Goal: Information Seeking & Learning: Find specific fact

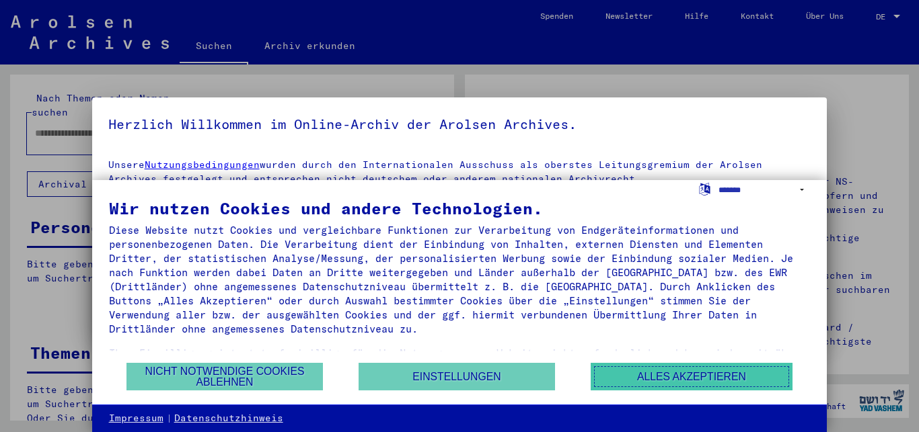
click at [701, 382] on button "Alles akzeptieren" at bounding box center [691, 377] width 202 height 28
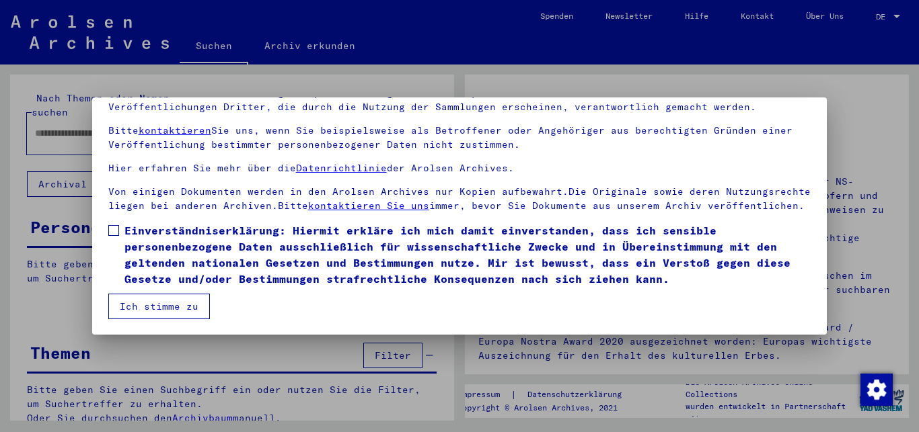
scroll to position [56, 0]
drag, startPoint x: 809, startPoint y: 310, endPoint x: 677, endPoint y: 297, distance: 133.2
click at [112, 231] on span at bounding box center [113, 230] width 11 height 11
drag, startPoint x: 814, startPoint y: 313, endPoint x: 818, endPoint y: 328, distance: 14.5
drag, startPoint x: 818, startPoint y: 328, endPoint x: 808, endPoint y: 316, distance: 15.2
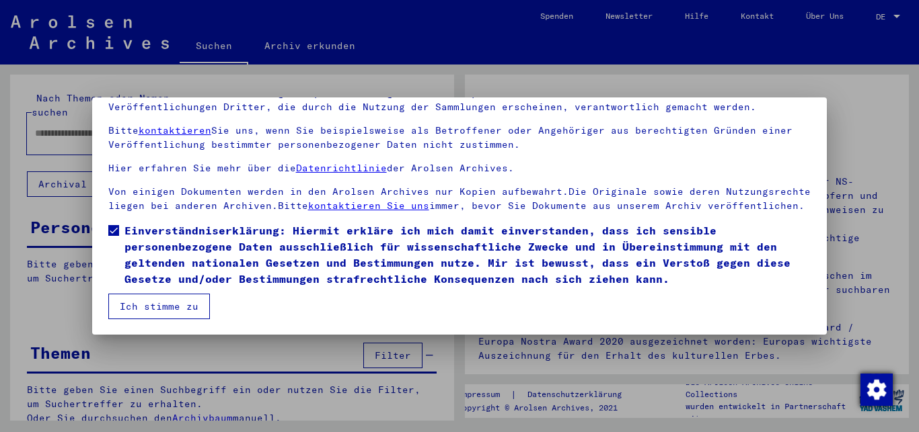
click at [875, 385] on img "button" at bounding box center [876, 390] width 32 height 32
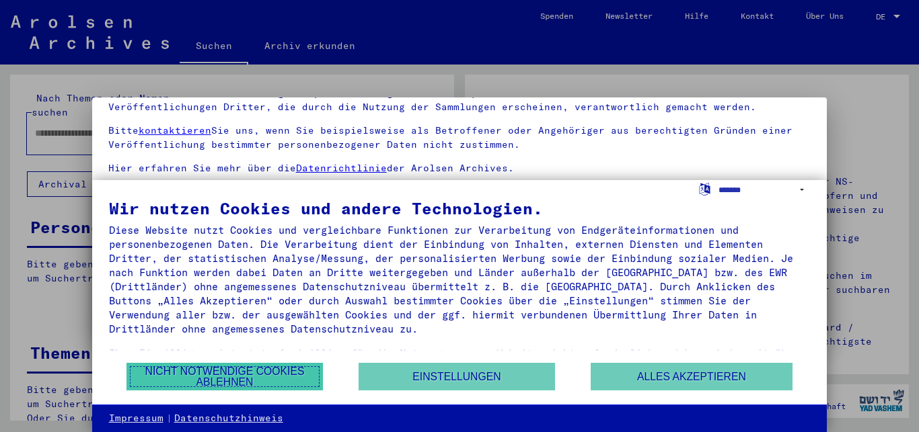
click at [244, 383] on button "Nicht notwendige Cookies ablehnen" at bounding box center [224, 377] width 196 height 28
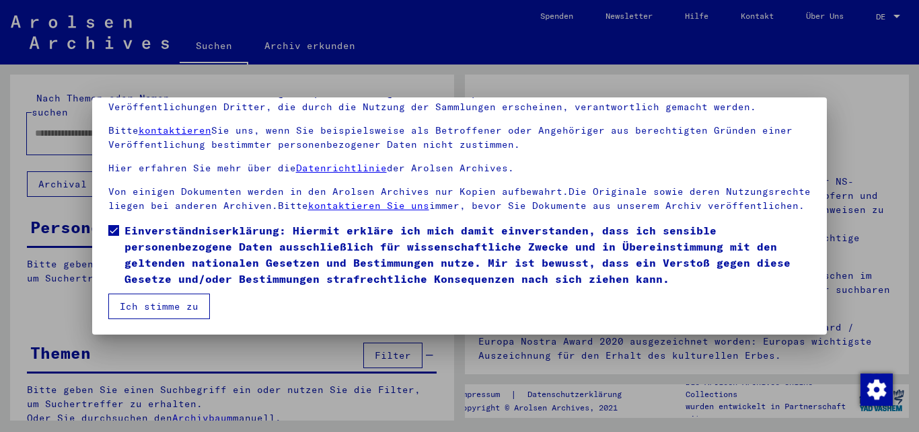
click at [149, 305] on button "Ich stimme zu" at bounding box center [159, 307] width 102 height 26
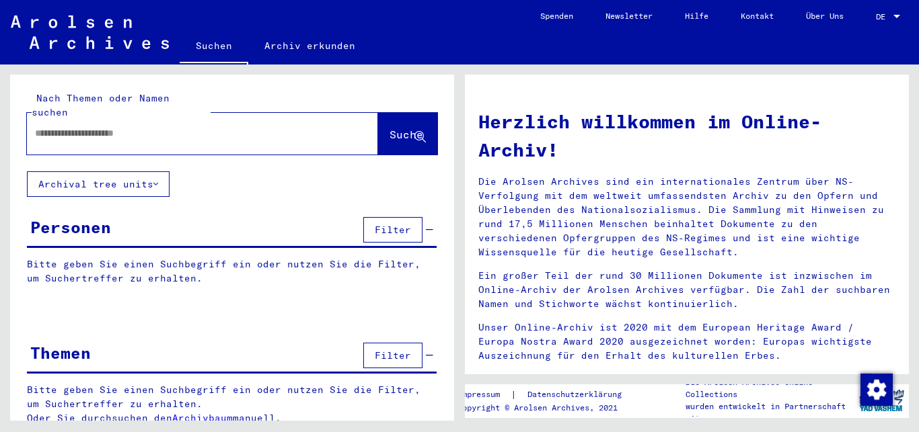
click at [295, 126] on input "text" at bounding box center [186, 133] width 303 height 14
type input "**********"
click at [406, 128] on span "Suche" at bounding box center [406, 134] width 34 height 13
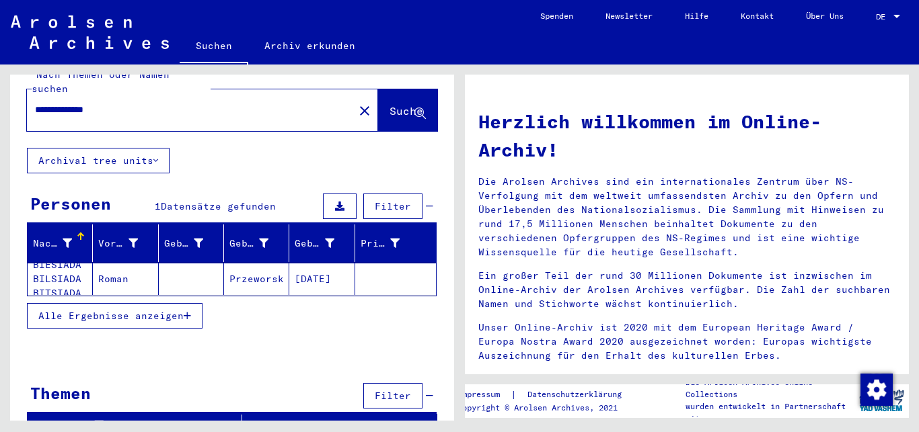
scroll to position [28, 0]
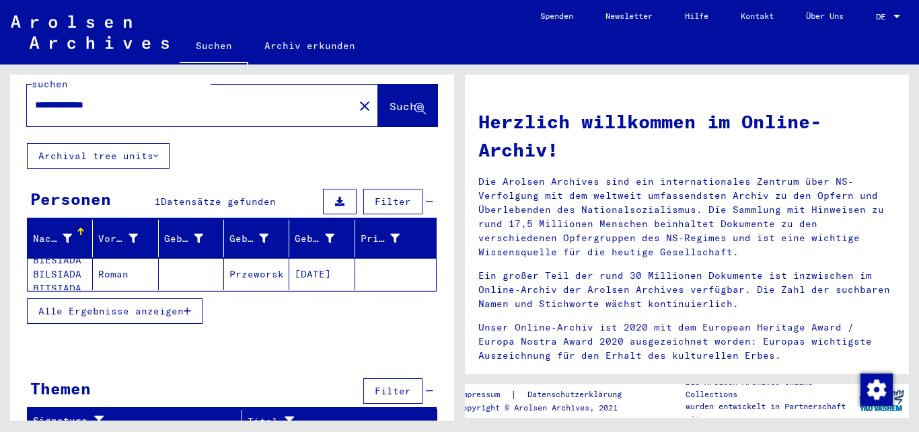
click at [167, 305] on span "Alle Ergebnisse anzeigen" at bounding box center [110, 311] width 145 height 12
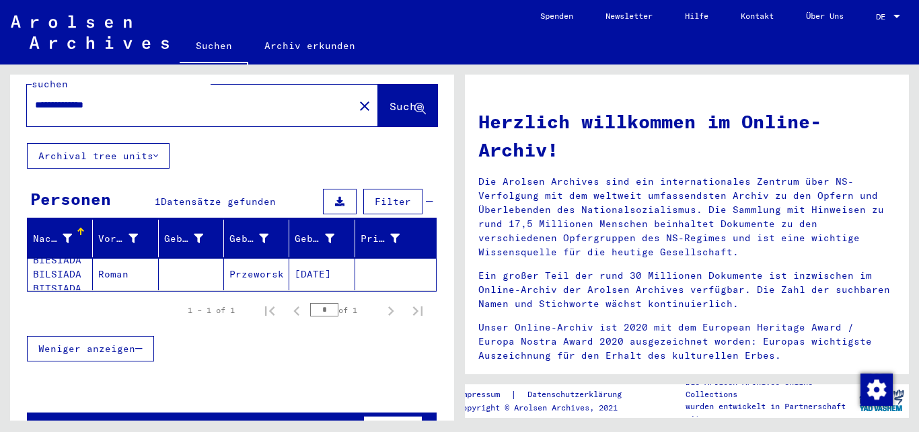
click at [153, 143] on button "Archival tree units" at bounding box center [98, 156] width 143 height 26
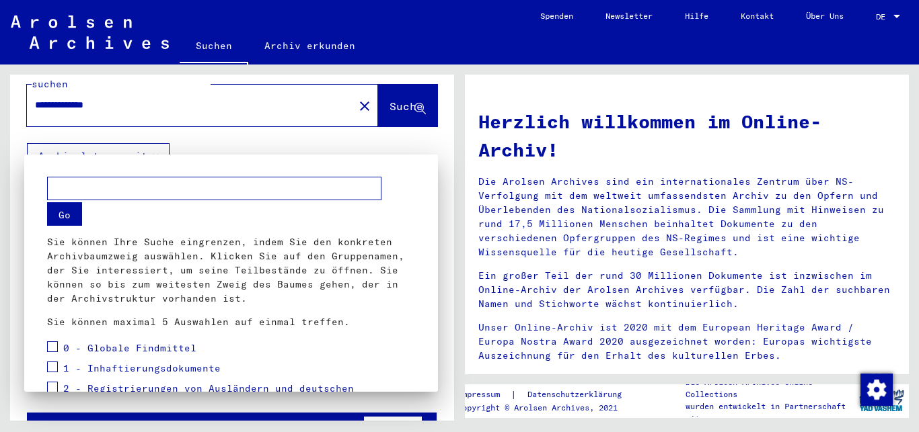
click at [199, 162] on mat-dialog-container "Go Sie können Ihre Suche eingrenzen, indem Sie den konkreten Archivbaumzweig au…" at bounding box center [231, 274] width 414 height 238
click at [157, 141] on div at bounding box center [459, 216] width 919 height 432
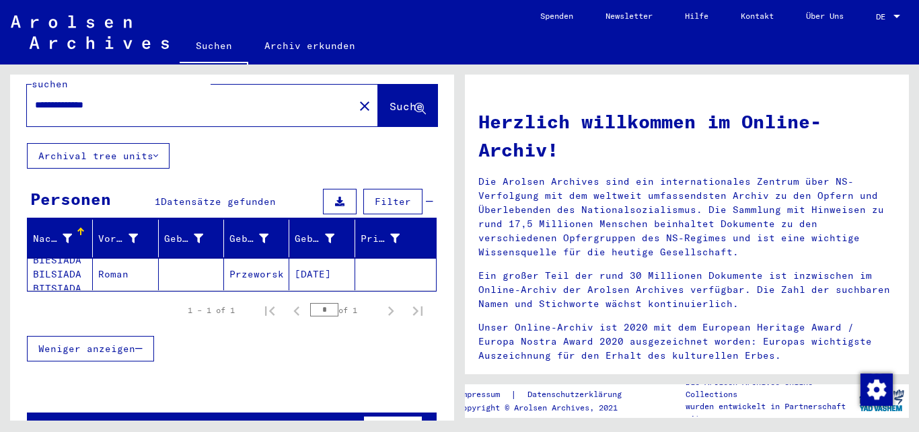
click at [327, 189] on button at bounding box center [340, 202] width 34 height 26
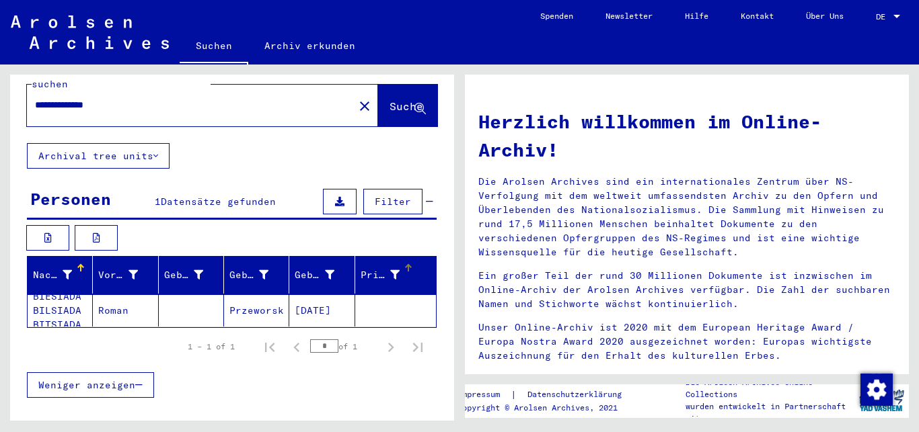
click at [381, 268] on div "Prisoner #" at bounding box center [379, 275] width 39 height 14
click at [335, 197] on icon at bounding box center [339, 201] width 9 height 9
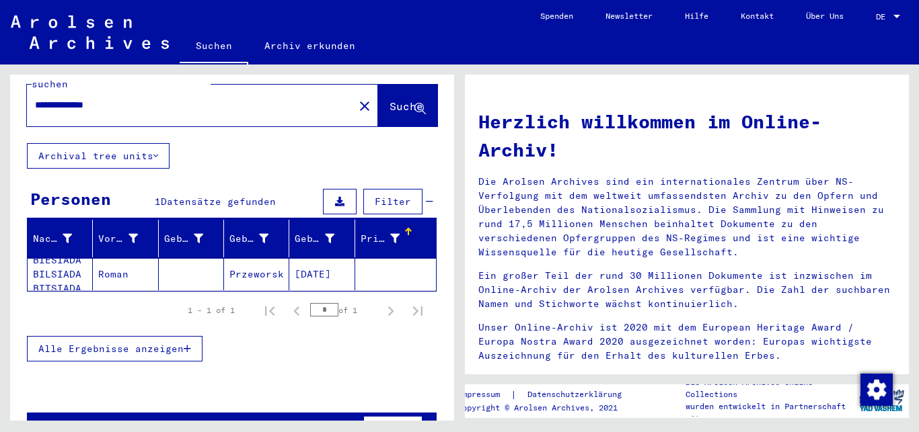
scroll to position [55, 0]
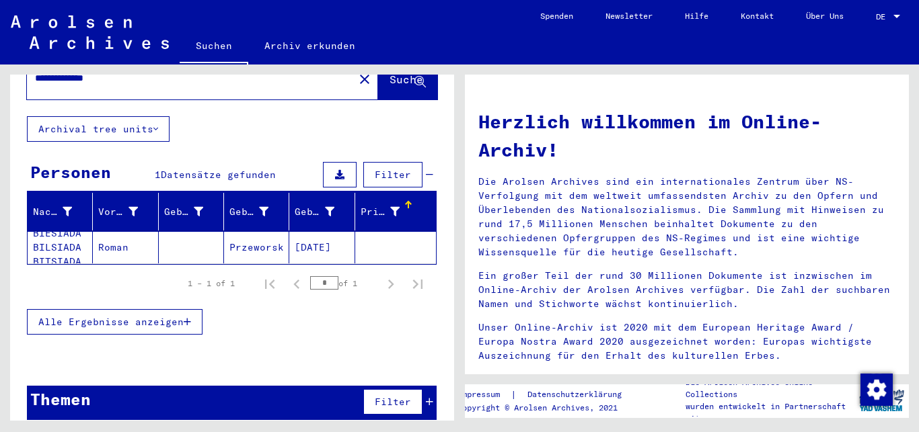
click at [188, 317] on icon "button" at bounding box center [187, 321] width 7 height 9
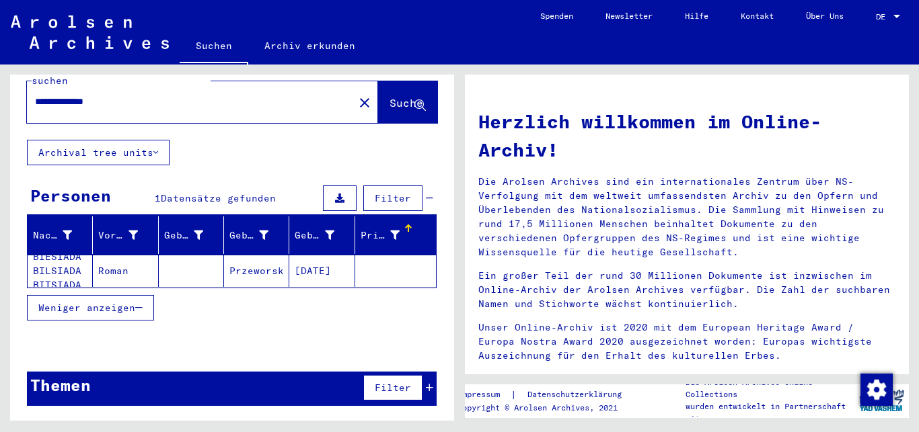
scroll to position [17, 0]
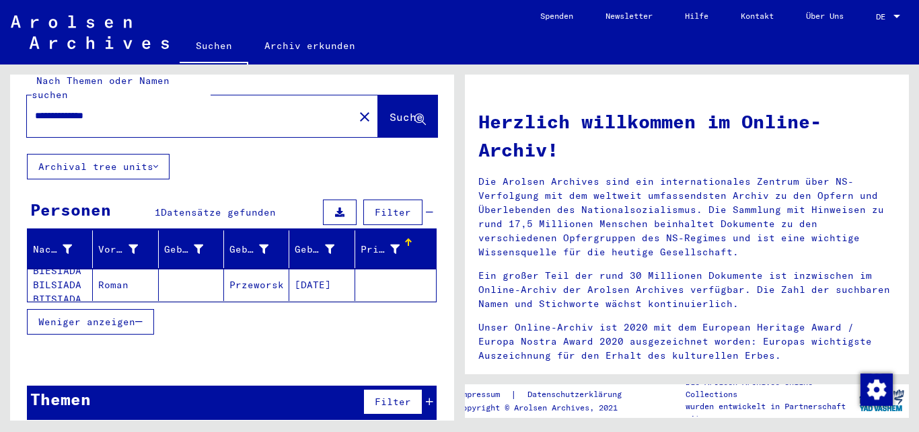
click at [307, 47] on link "Archiv erkunden" at bounding box center [309, 46] width 123 height 32
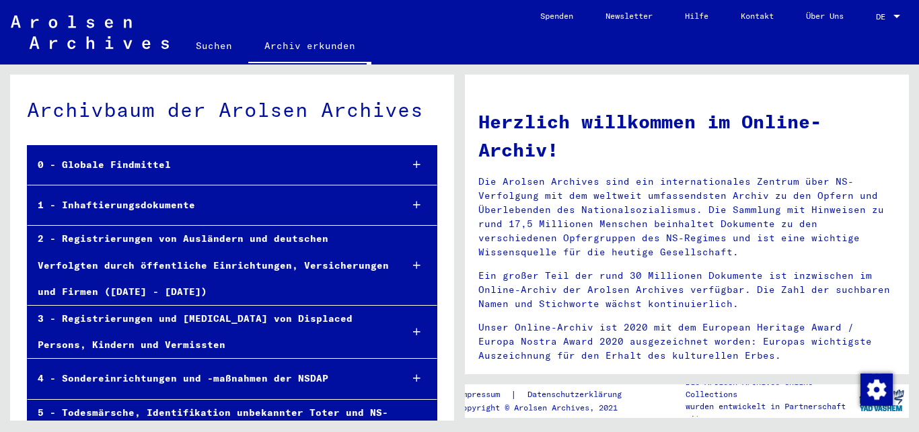
click at [205, 59] on link "Suchen" at bounding box center [214, 46] width 69 height 32
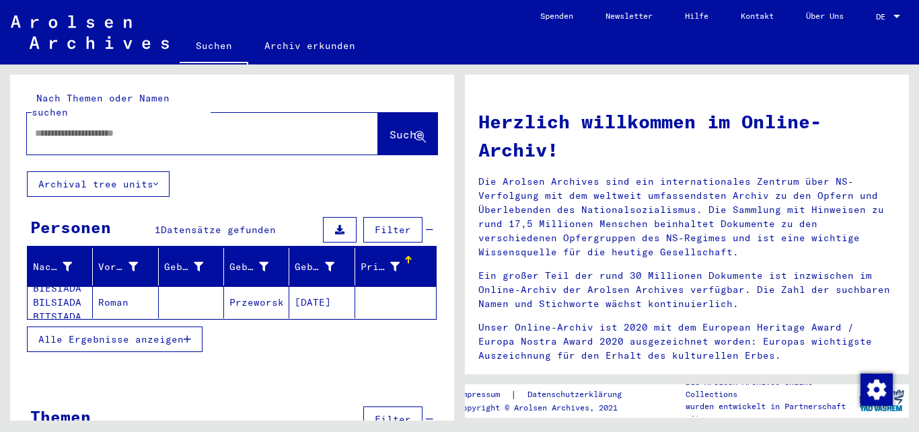
click at [389, 128] on span "Suche" at bounding box center [406, 134] width 34 height 13
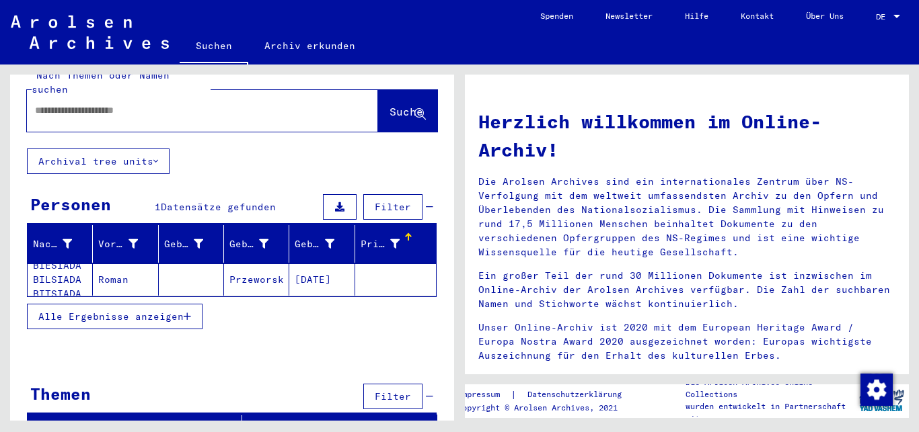
scroll to position [28, 0]
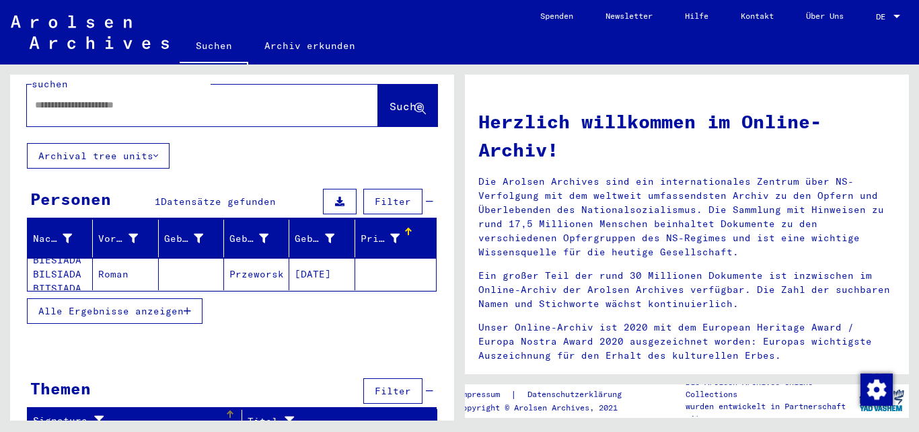
click at [116, 414] on div "Signature" at bounding box center [129, 421] width 192 height 14
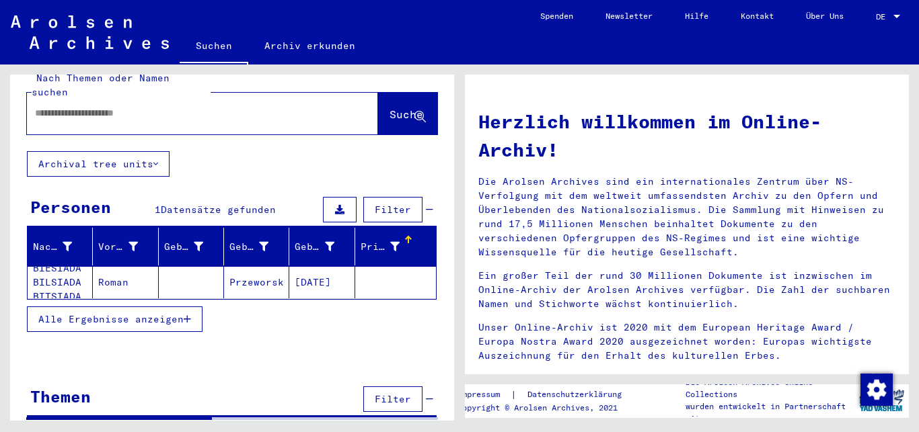
scroll to position [6, 0]
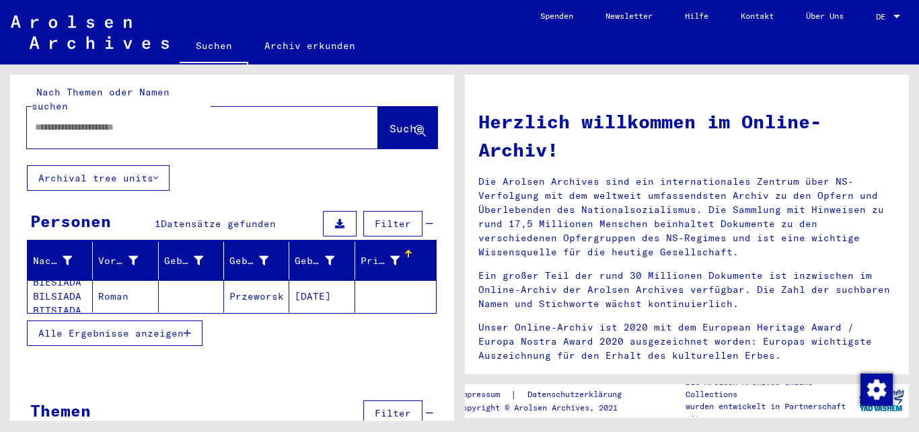
click at [377, 408] on span "Filter" at bounding box center [393, 414] width 36 height 12
click at [334, 399] on div "Themen Filter" at bounding box center [232, 414] width 410 height 34
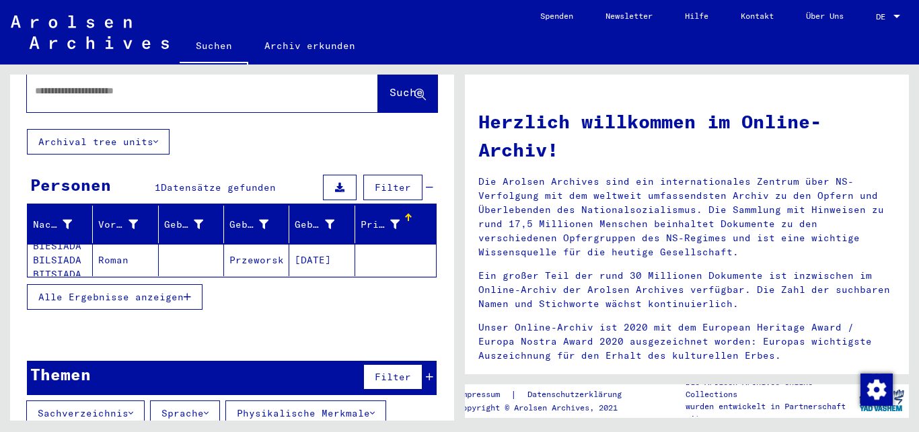
scroll to position [79, 0]
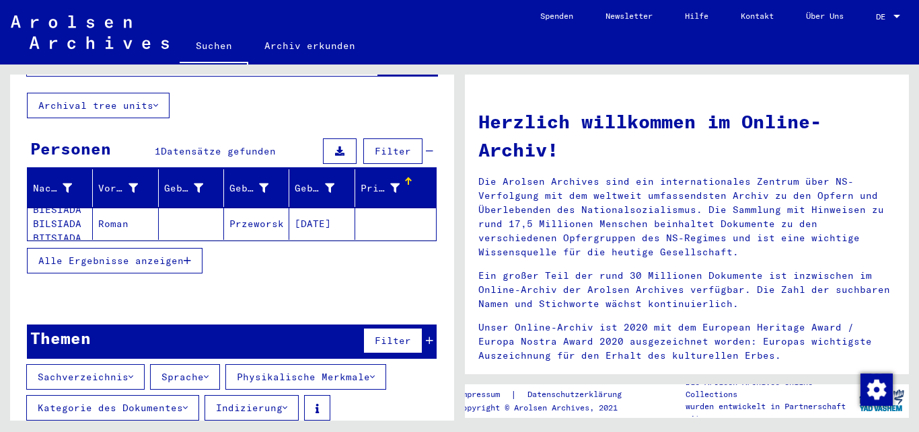
click at [198, 365] on button "Sprache" at bounding box center [185, 378] width 70 height 26
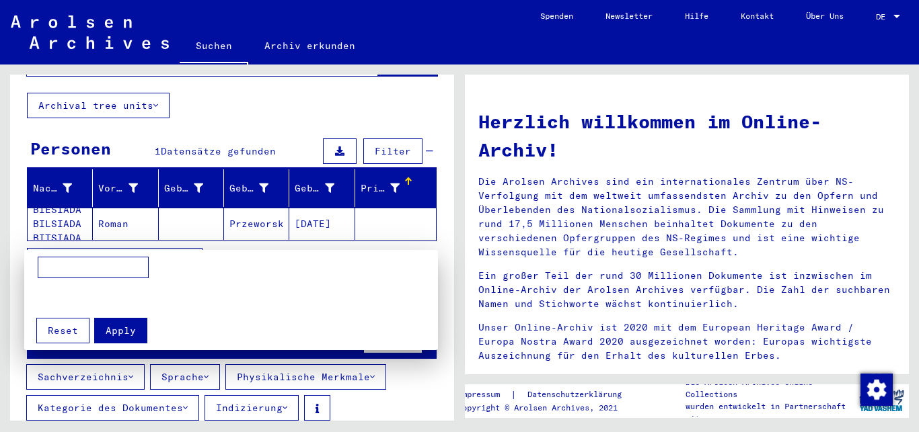
click at [433, 394] on div at bounding box center [459, 216] width 919 height 432
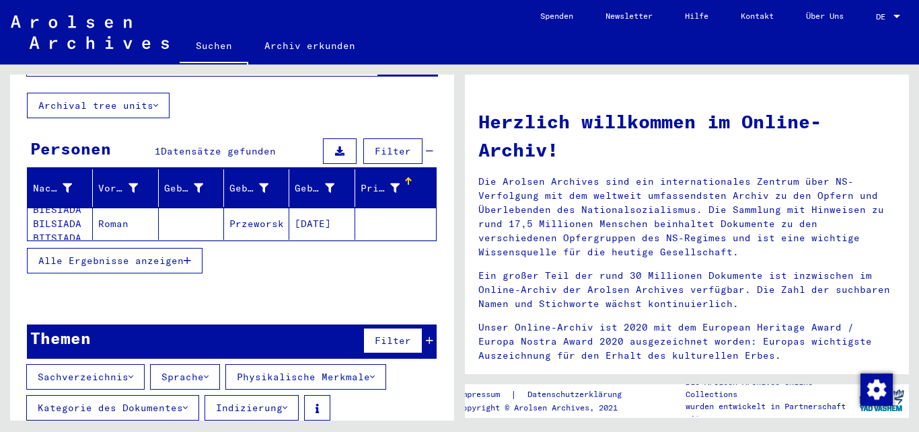
click at [114, 365] on button "Sachverzeichnis" at bounding box center [85, 378] width 118 height 26
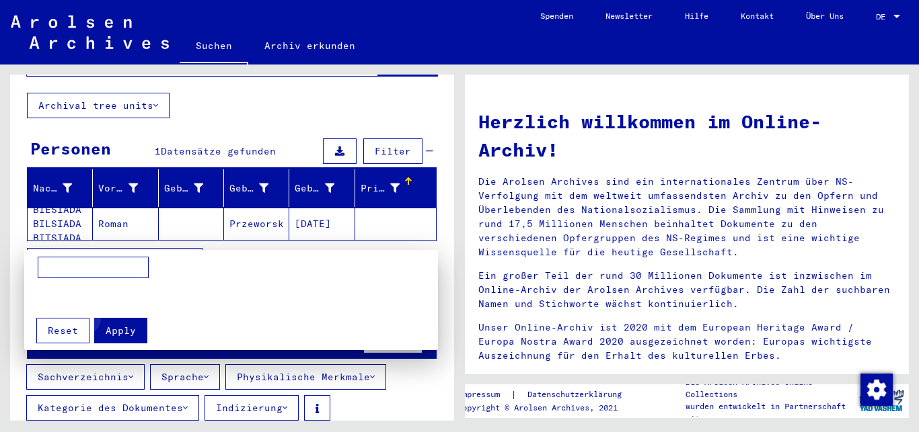
click at [126, 325] on span "Apply" at bounding box center [121, 331] width 30 height 12
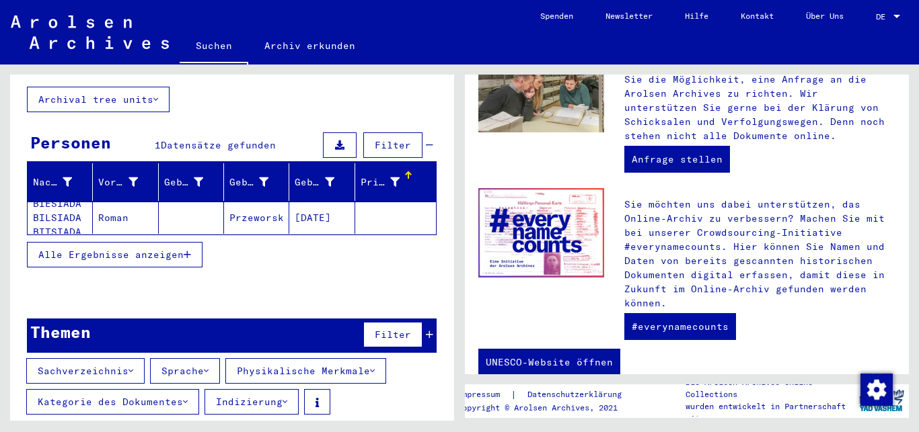
scroll to position [611, 0]
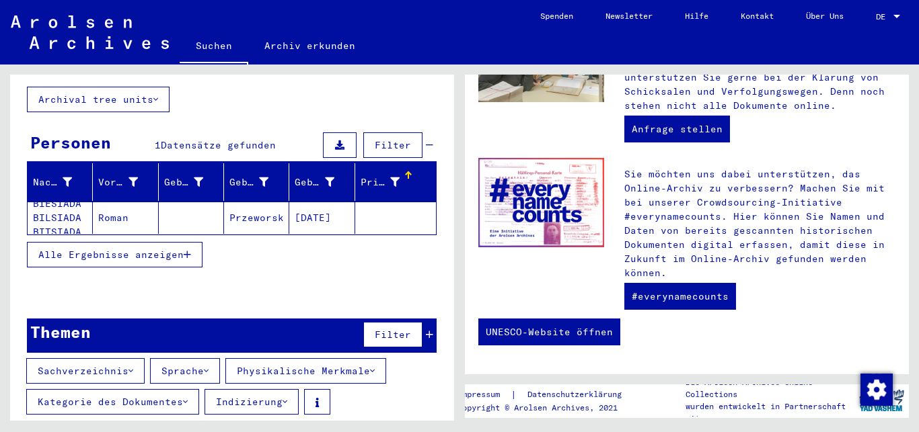
click at [156, 95] on icon at bounding box center [155, 99] width 5 height 9
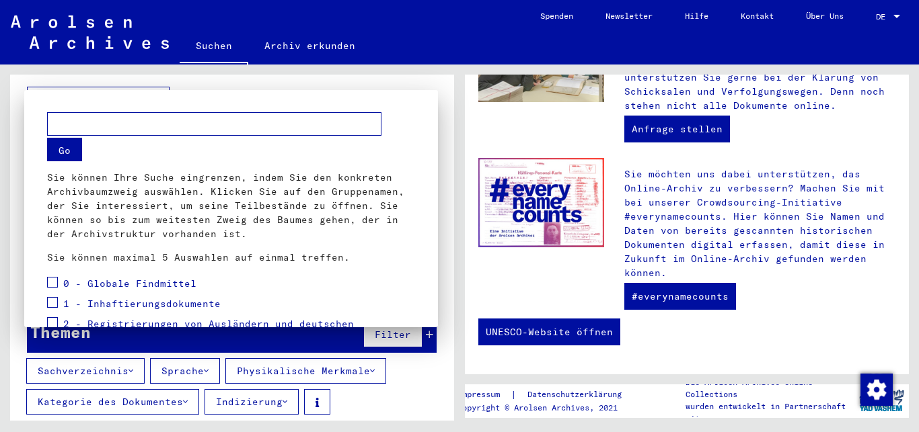
click at [356, 123] on input "text" at bounding box center [214, 124] width 334 height 24
type input "**********"
click at [60, 148] on button "Go" at bounding box center [64, 150] width 35 height 24
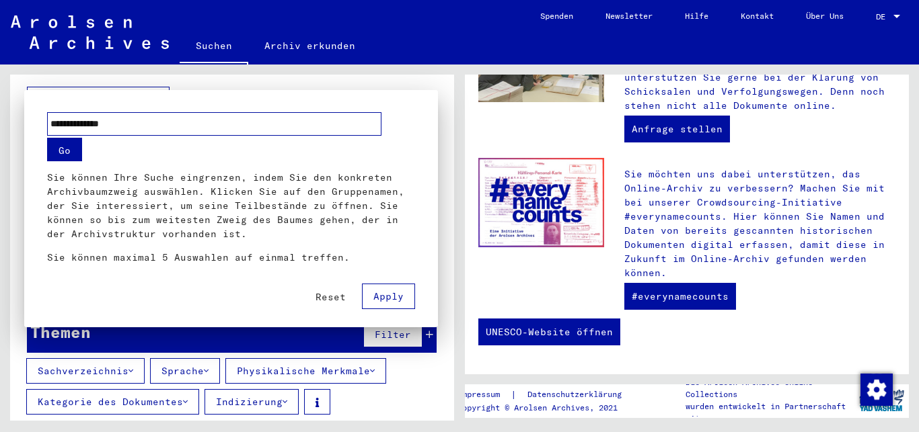
click at [60, 148] on button "Go" at bounding box center [64, 150] width 35 height 24
click at [381, 294] on span "Apply" at bounding box center [388, 297] width 30 height 12
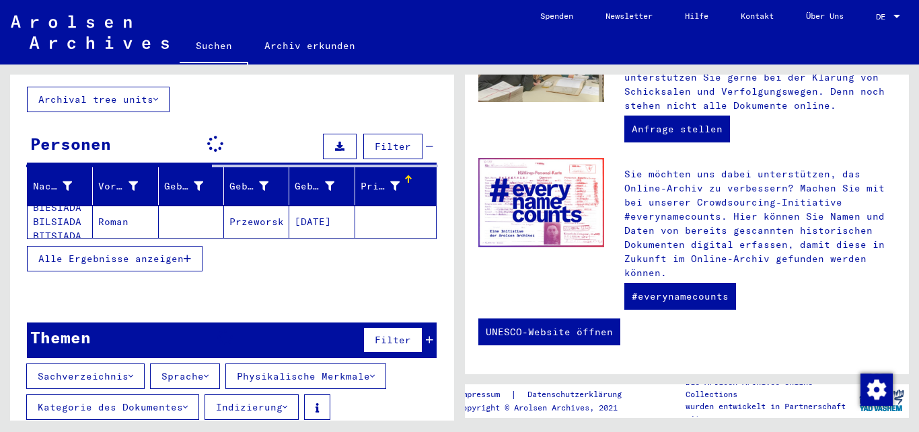
scroll to position [76, 0]
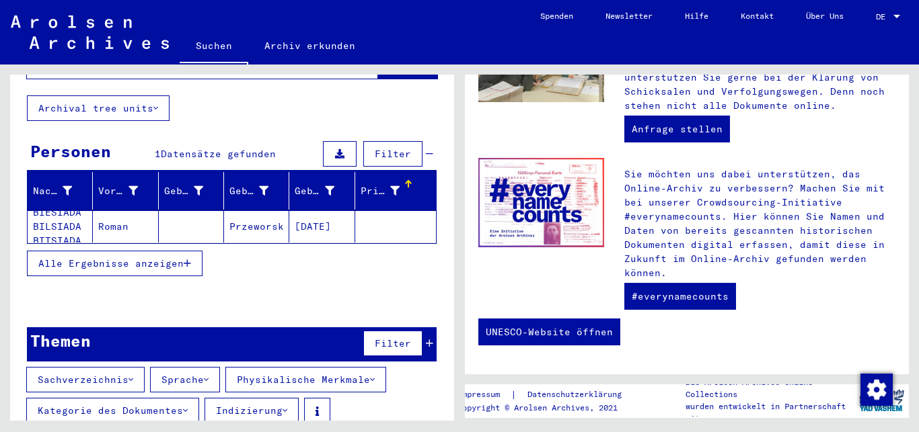
click at [185, 259] on icon "button" at bounding box center [187, 263] width 7 height 9
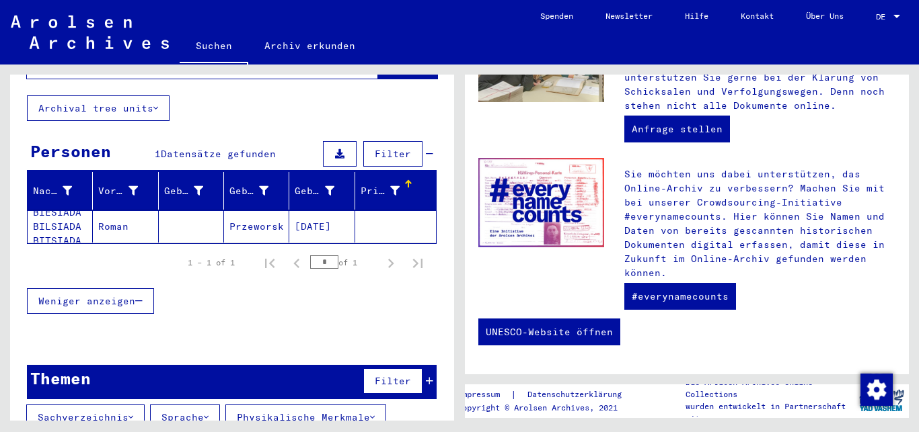
click at [188, 257] on div "1 – 1 of 1" at bounding box center [211, 263] width 47 height 12
click at [109, 295] on span "Weniger anzeigen" at bounding box center [86, 301] width 97 height 12
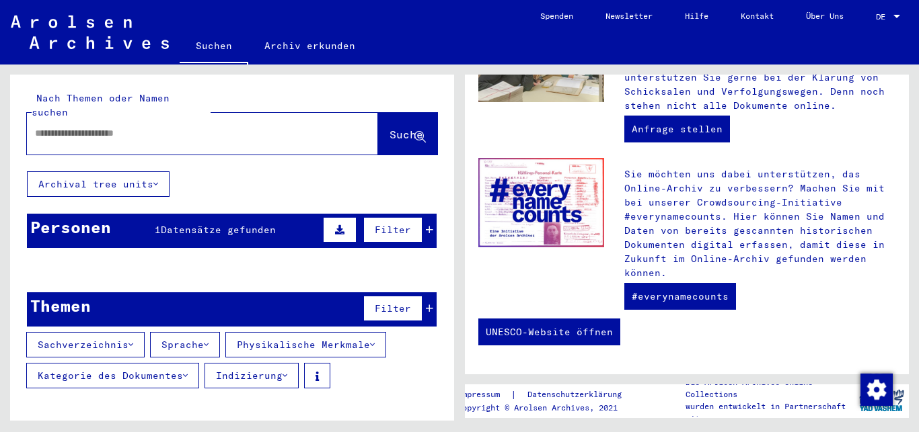
scroll to position [0, 0]
click at [245, 364] on button "Indizierung" at bounding box center [251, 376] width 94 height 26
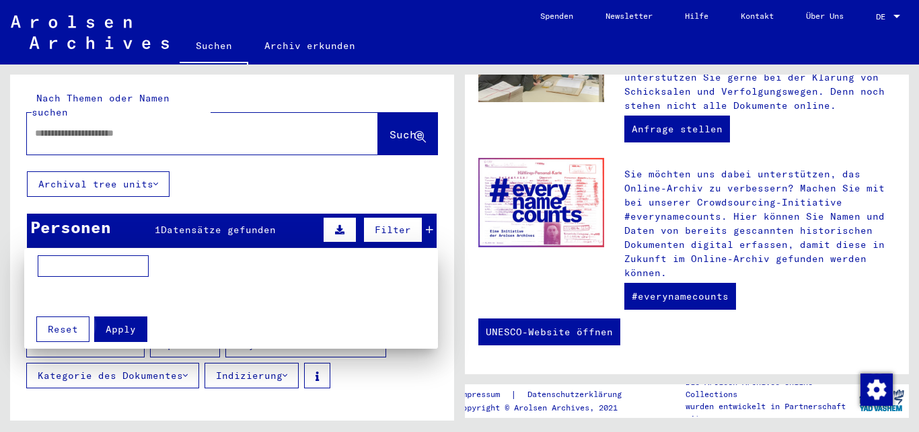
click at [115, 332] on span "Apply" at bounding box center [121, 329] width 30 height 12
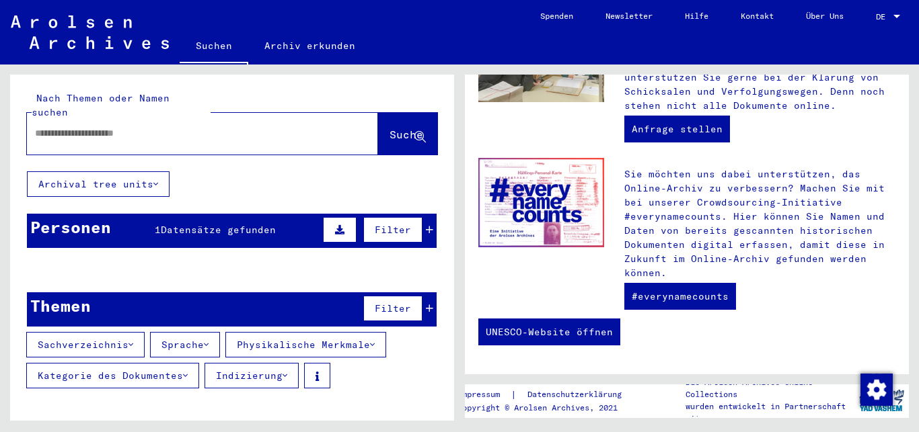
click at [232, 363] on button "Indizierung" at bounding box center [251, 376] width 94 height 26
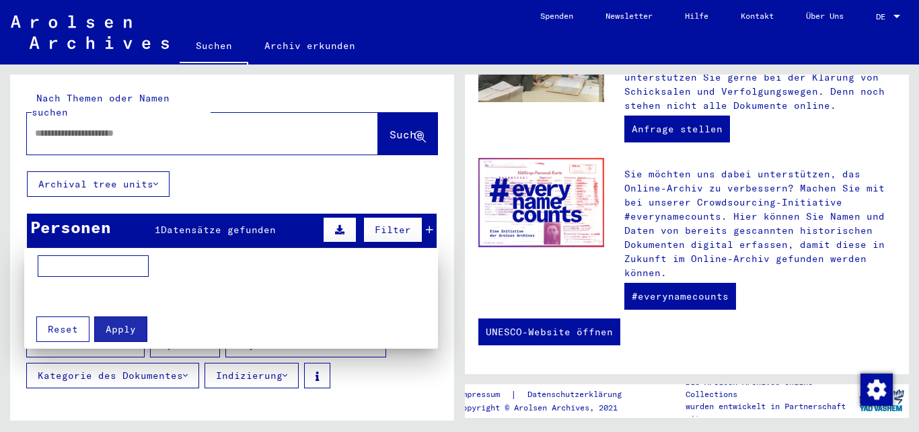
click at [143, 266] on input at bounding box center [93, 267] width 111 height 22
type input "**********"
click at [123, 327] on span "Apply" at bounding box center [121, 329] width 30 height 12
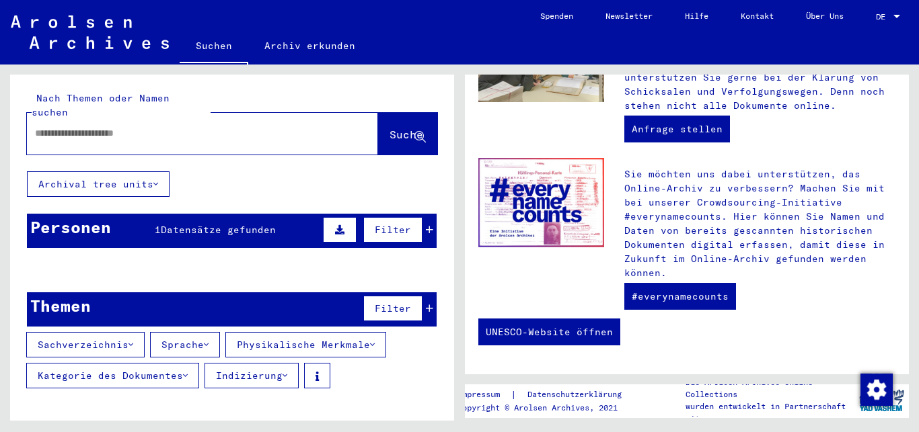
click at [123, 332] on button "Sachverzeichnis" at bounding box center [85, 345] width 118 height 26
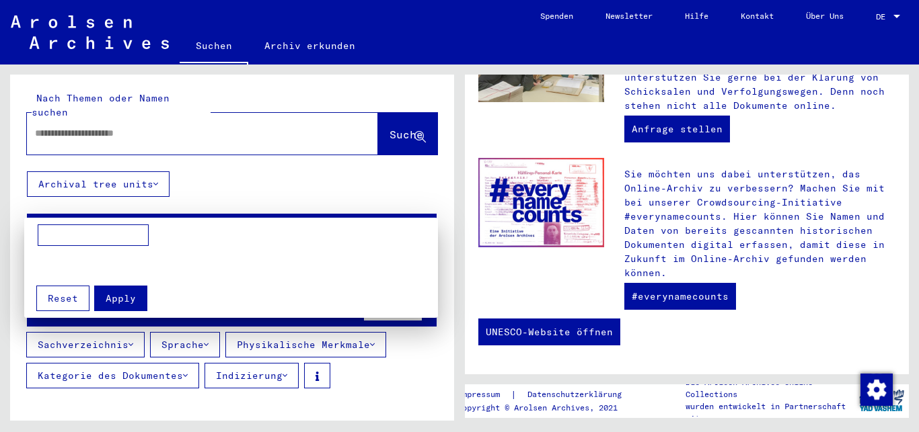
click at [259, 213] on div at bounding box center [459, 216] width 919 height 432
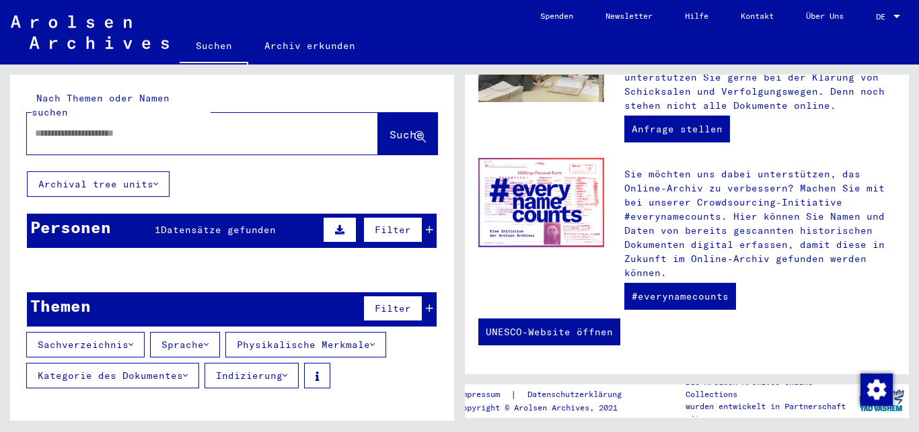
click at [259, 224] on span "Datensätze gefunden" at bounding box center [218, 230] width 115 height 12
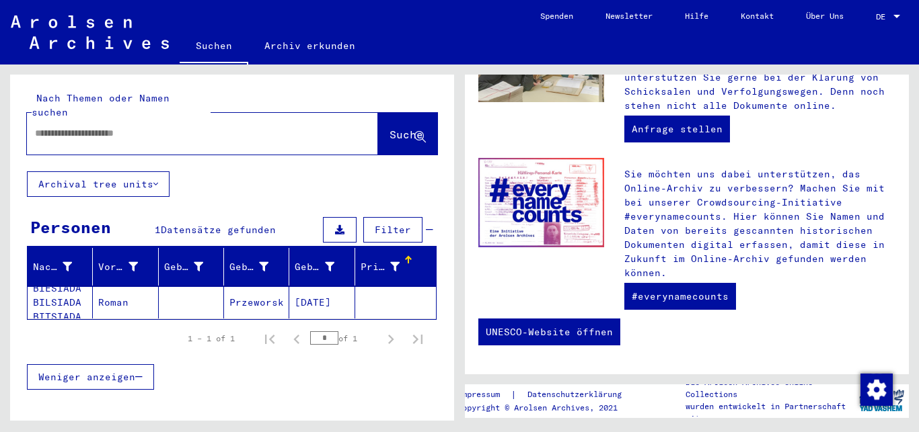
click at [259, 224] on span "Datensätze gefunden" at bounding box center [218, 230] width 115 height 12
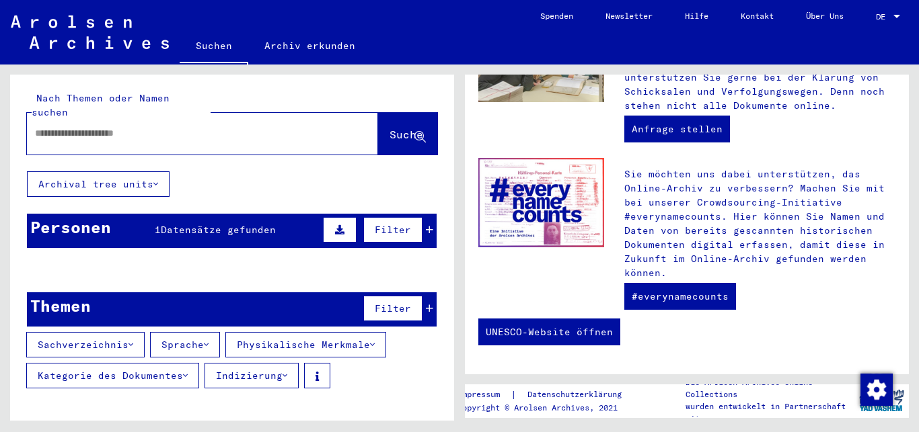
click at [339, 225] on icon at bounding box center [339, 229] width 9 height 9
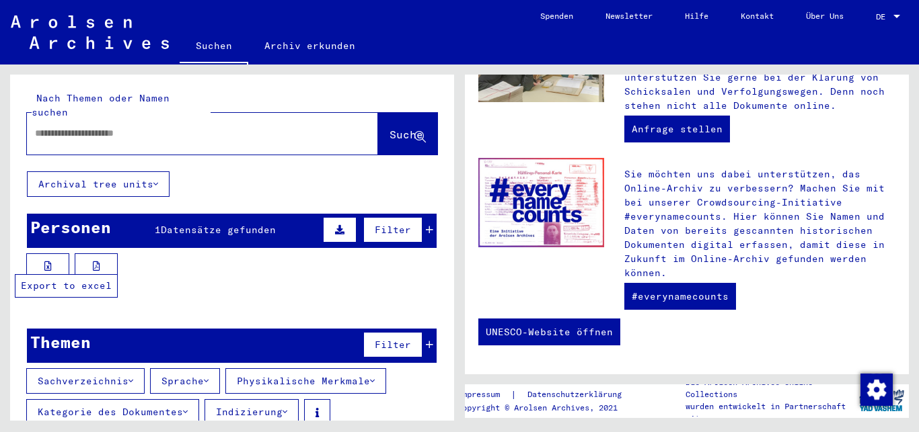
click at [51, 262] on icon at bounding box center [47, 266] width 7 height 9
click at [100, 262] on icon at bounding box center [96, 266] width 7 height 9
